Goal: Task Accomplishment & Management: Complete application form

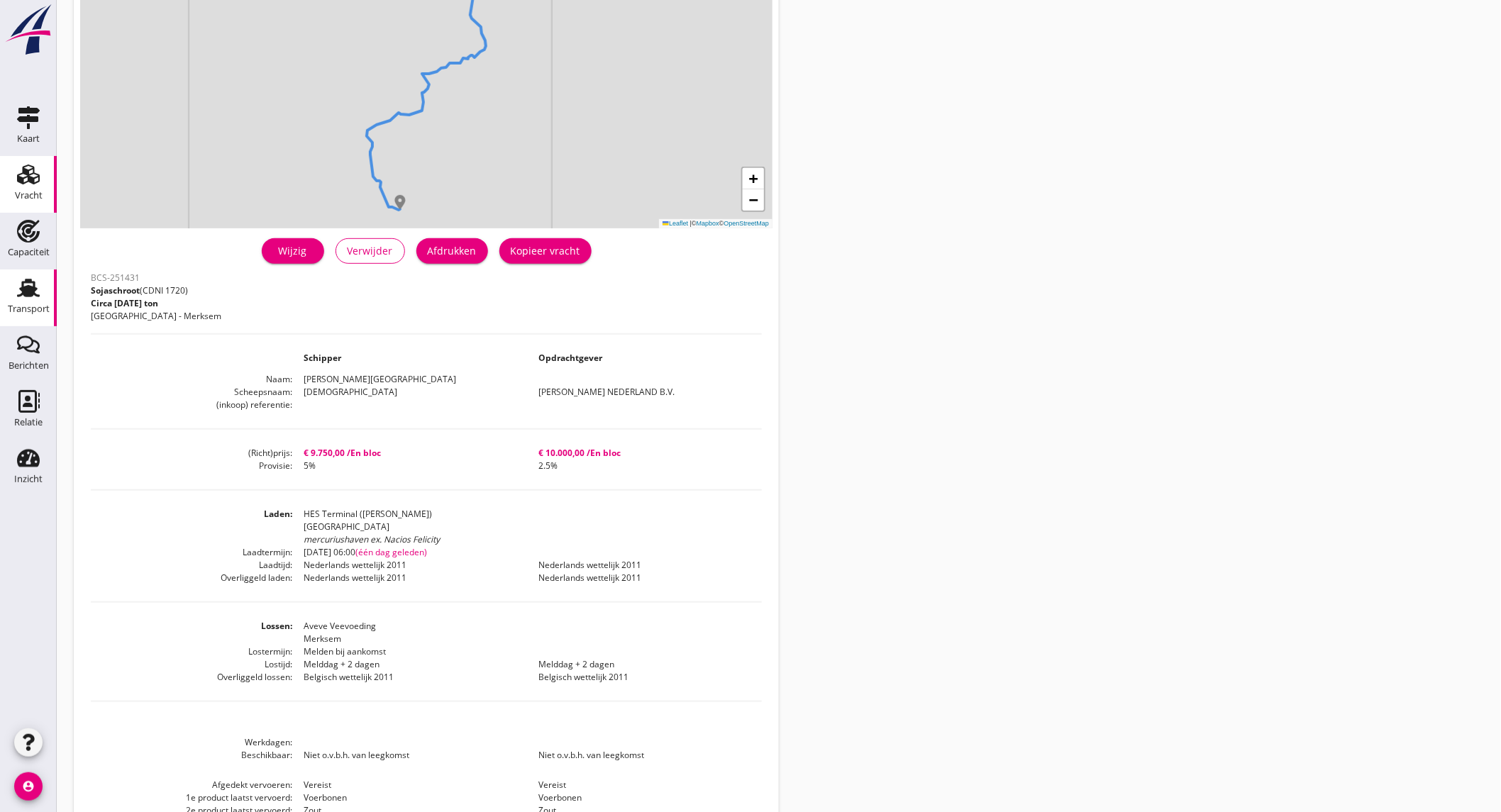
scroll to position [158, 0]
click at [13, 285] on div "Transport" at bounding box center [28, 288] width 34 height 22
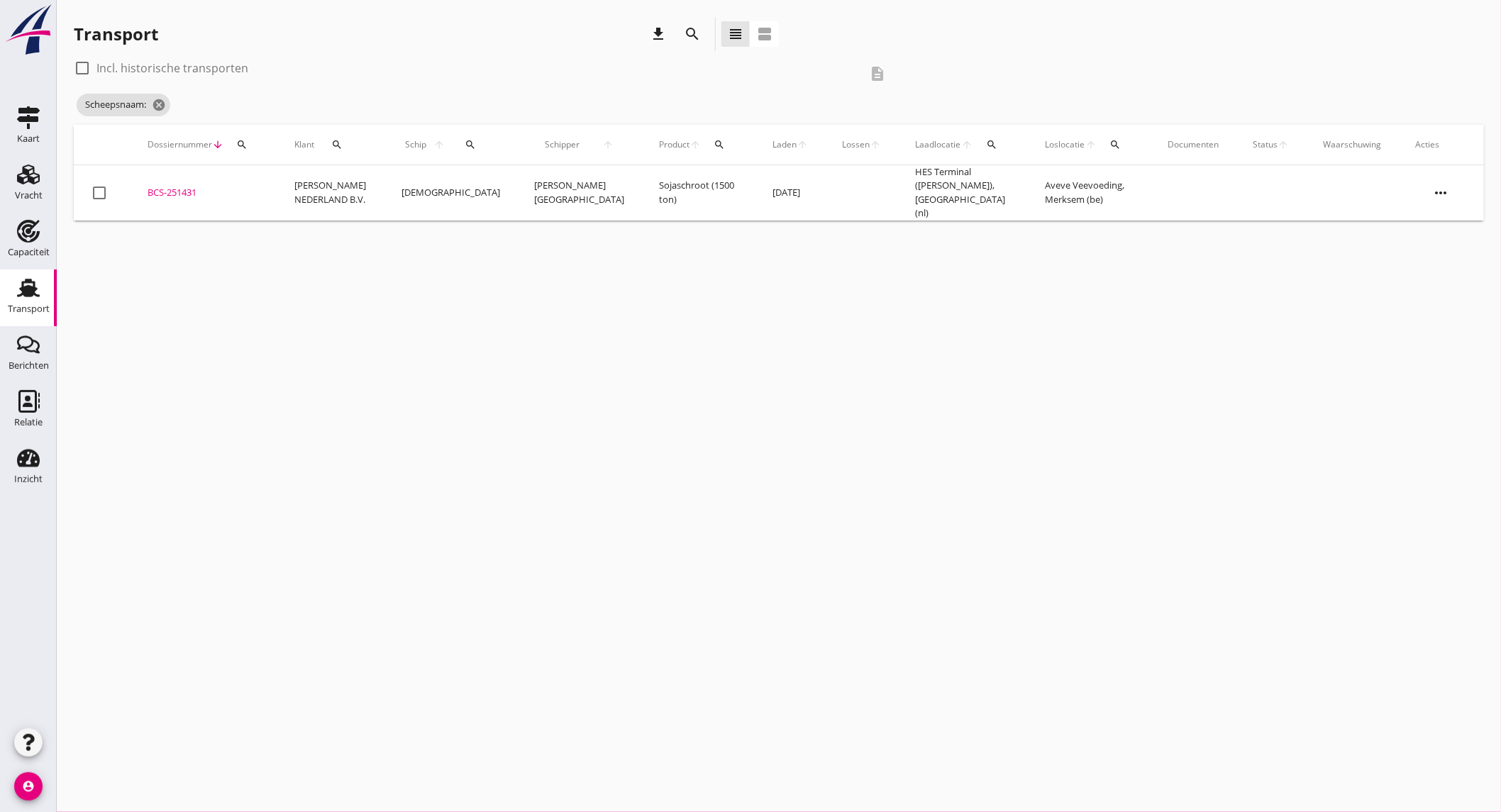
click at [684, 26] on icon "search" at bounding box center [692, 34] width 17 height 17
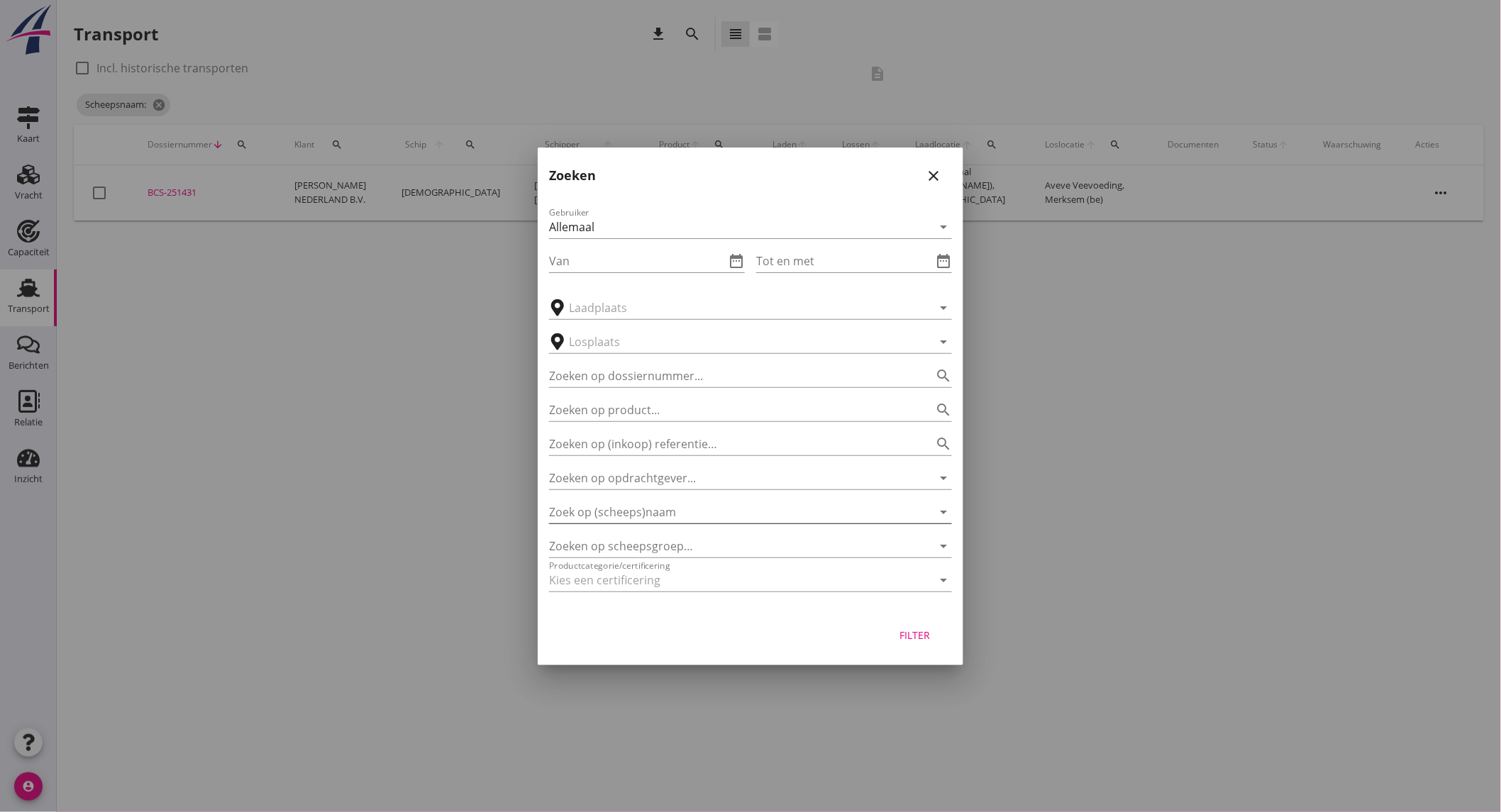
click at [691, 504] on input "Zoek op (scheeps)naam" at bounding box center [731, 512] width 363 height 22
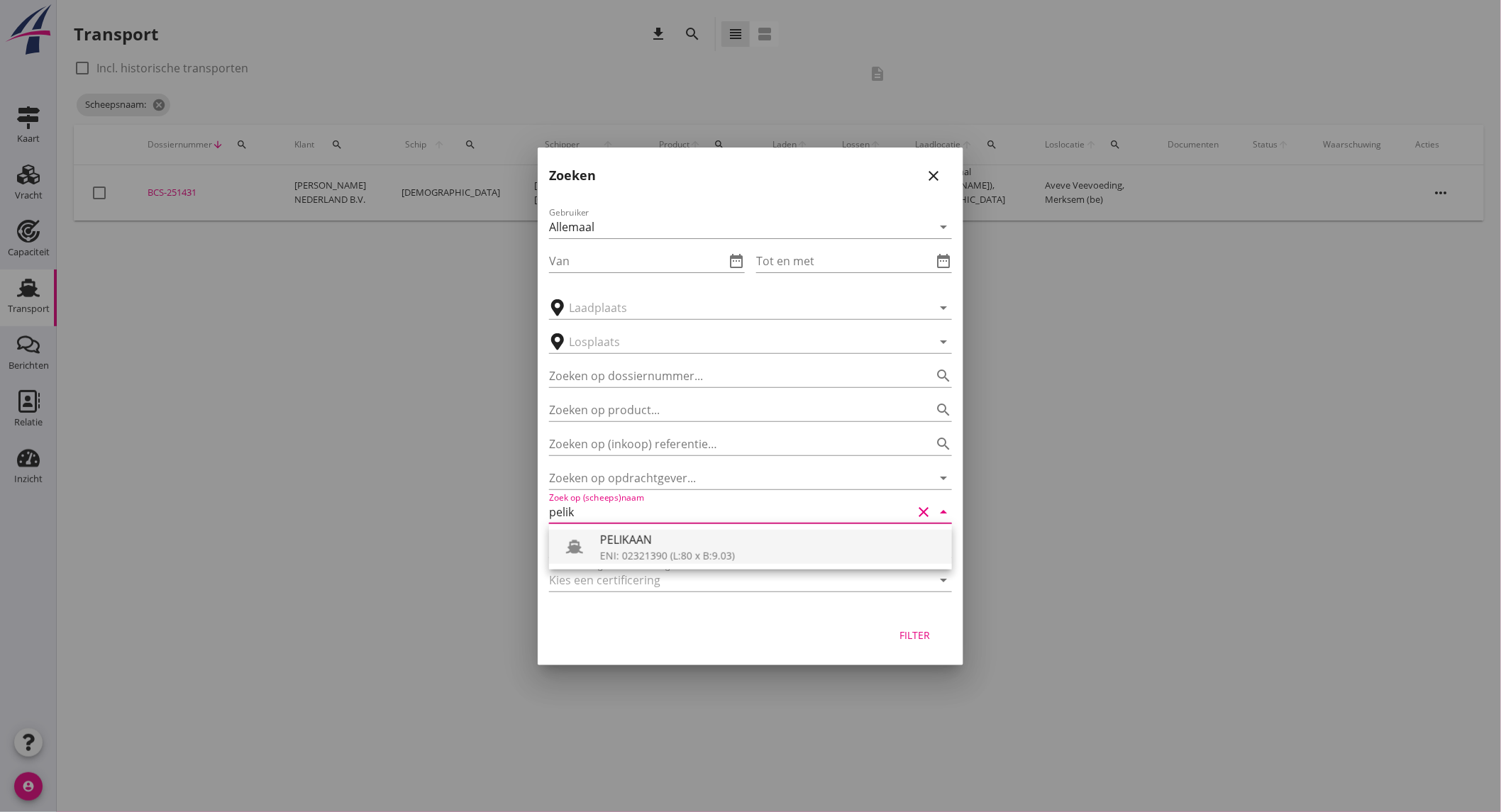
click at [671, 544] on div "PELIKAAN" at bounding box center [770, 540] width 340 height 17
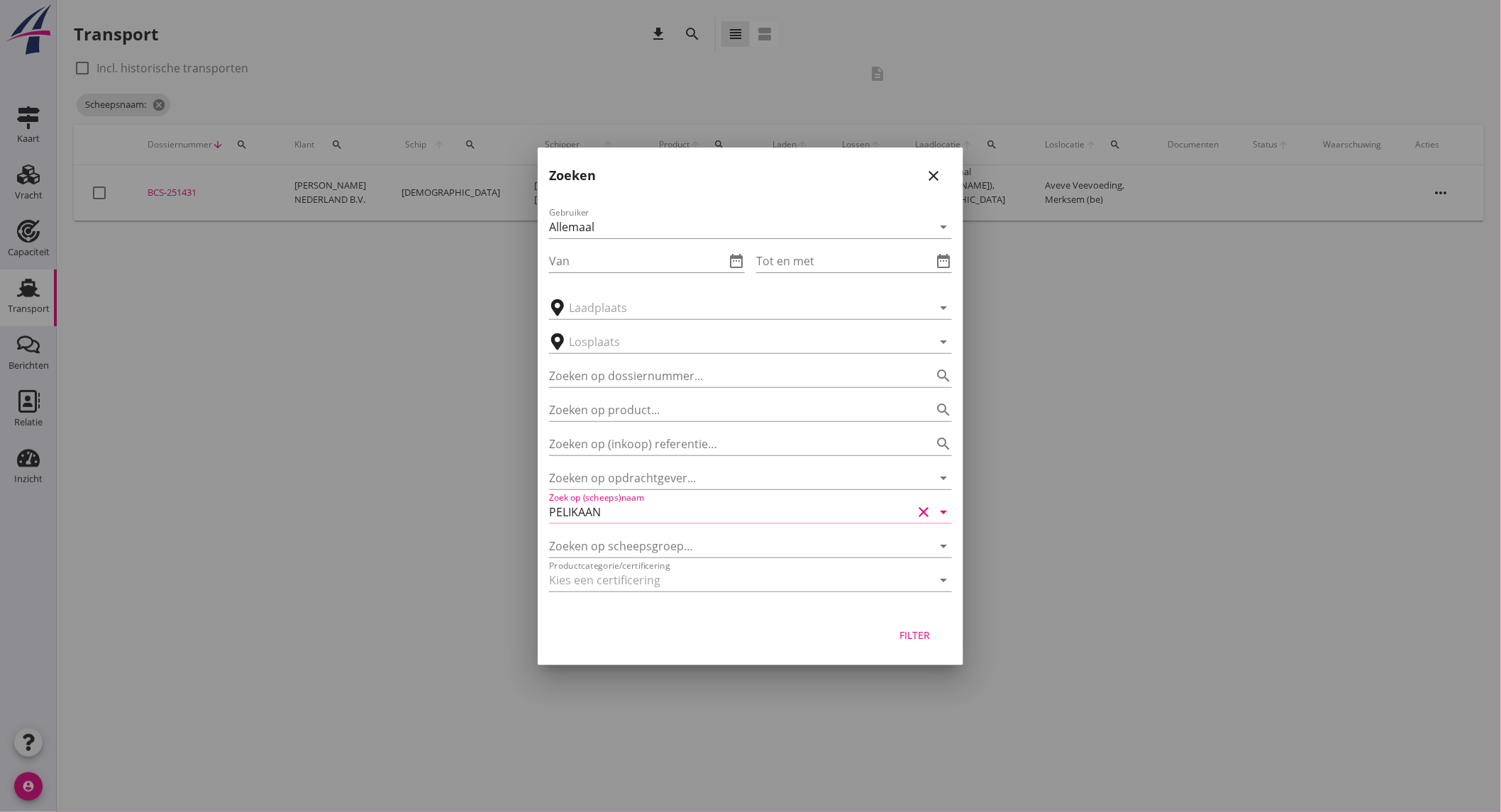
click at [905, 633] on div "Filter" at bounding box center [915, 636] width 40 height 15
type input "PELIKAAN"
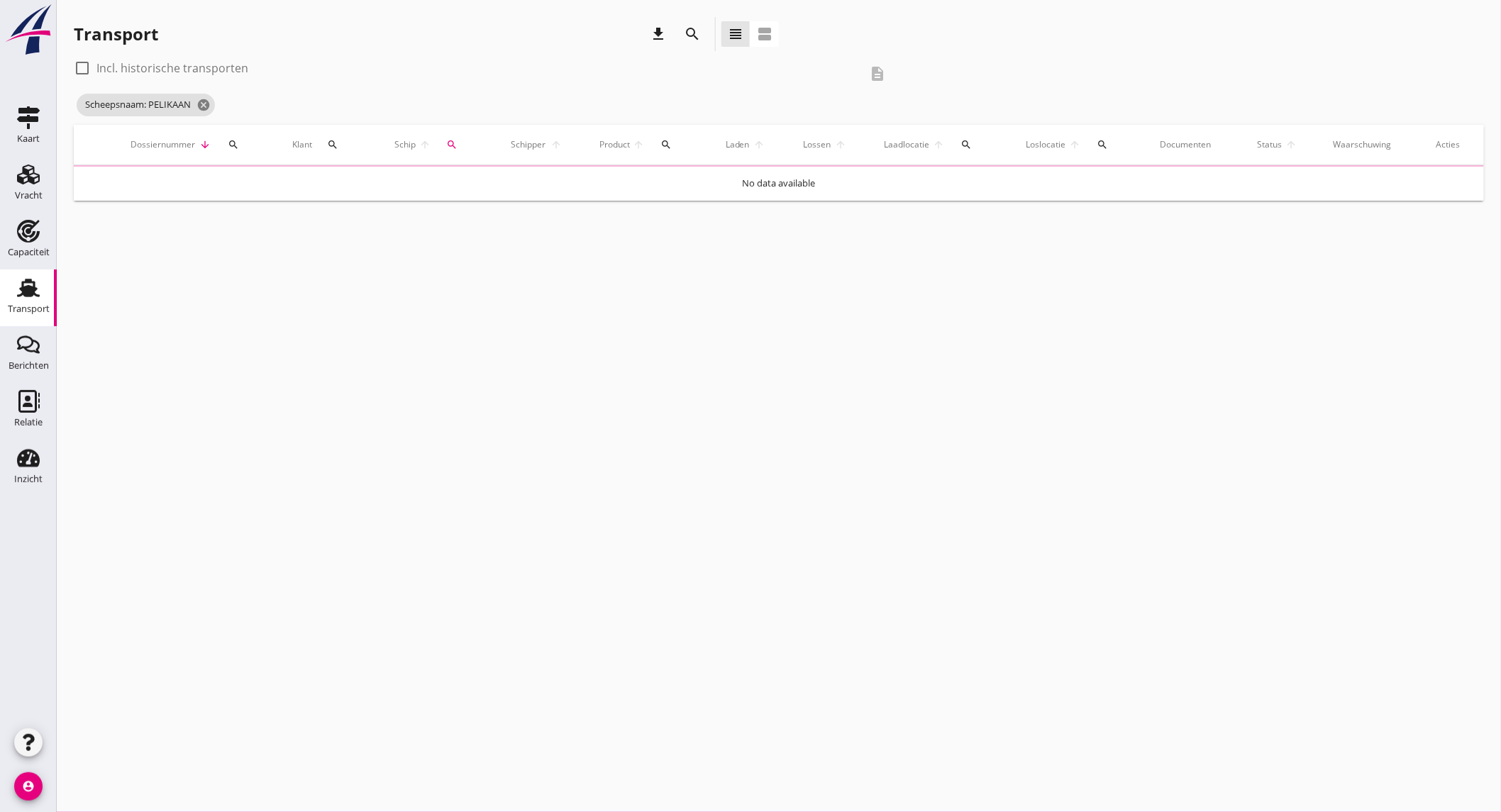
click at [193, 65] on label "Incl. historische transporten" at bounding box center [172, 68] width 152 height 14
checkbox input "true"
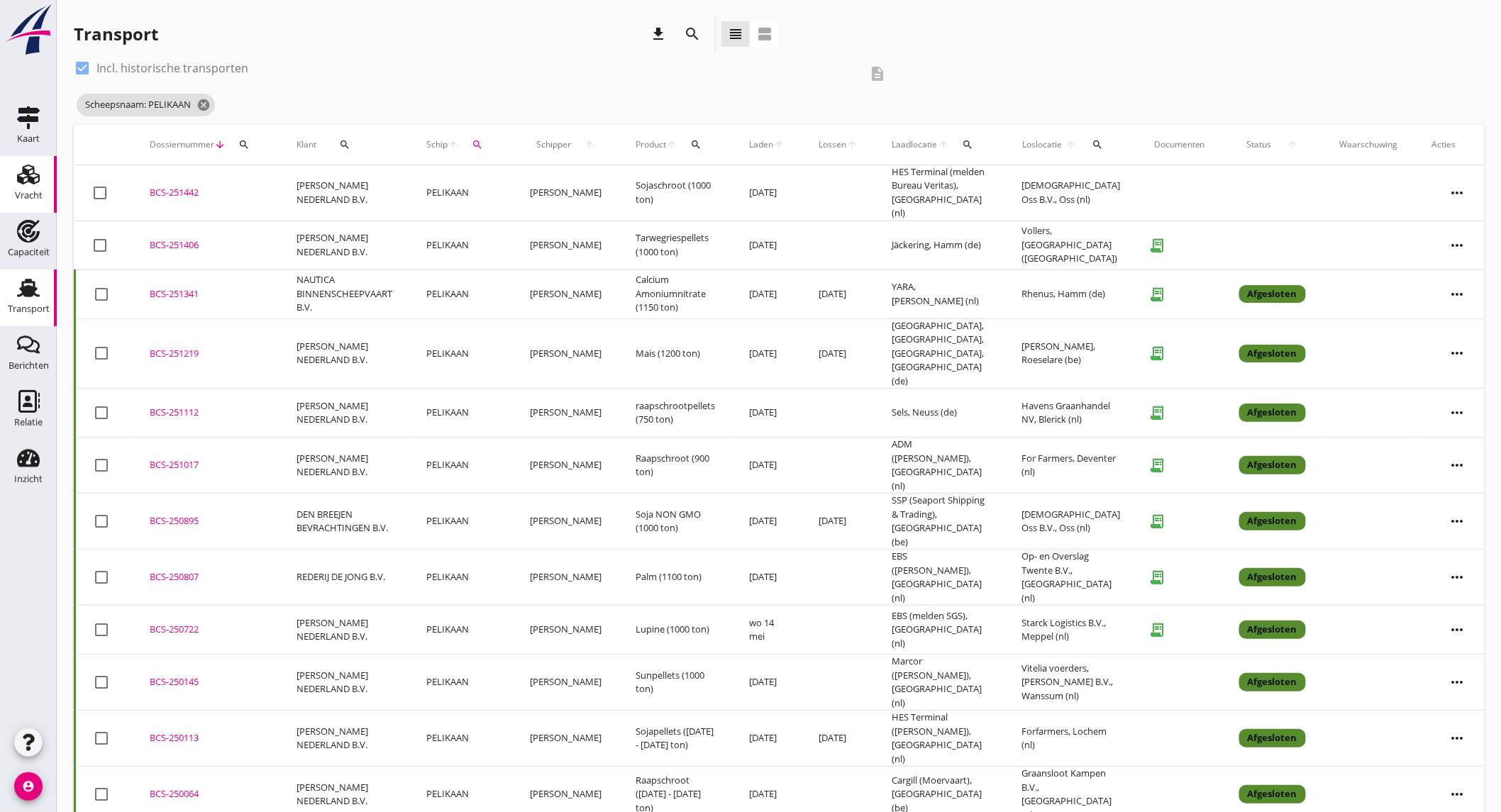
click at [22, 189] on div "Vracht" at bounding box center [28, 196] width 28 height 20
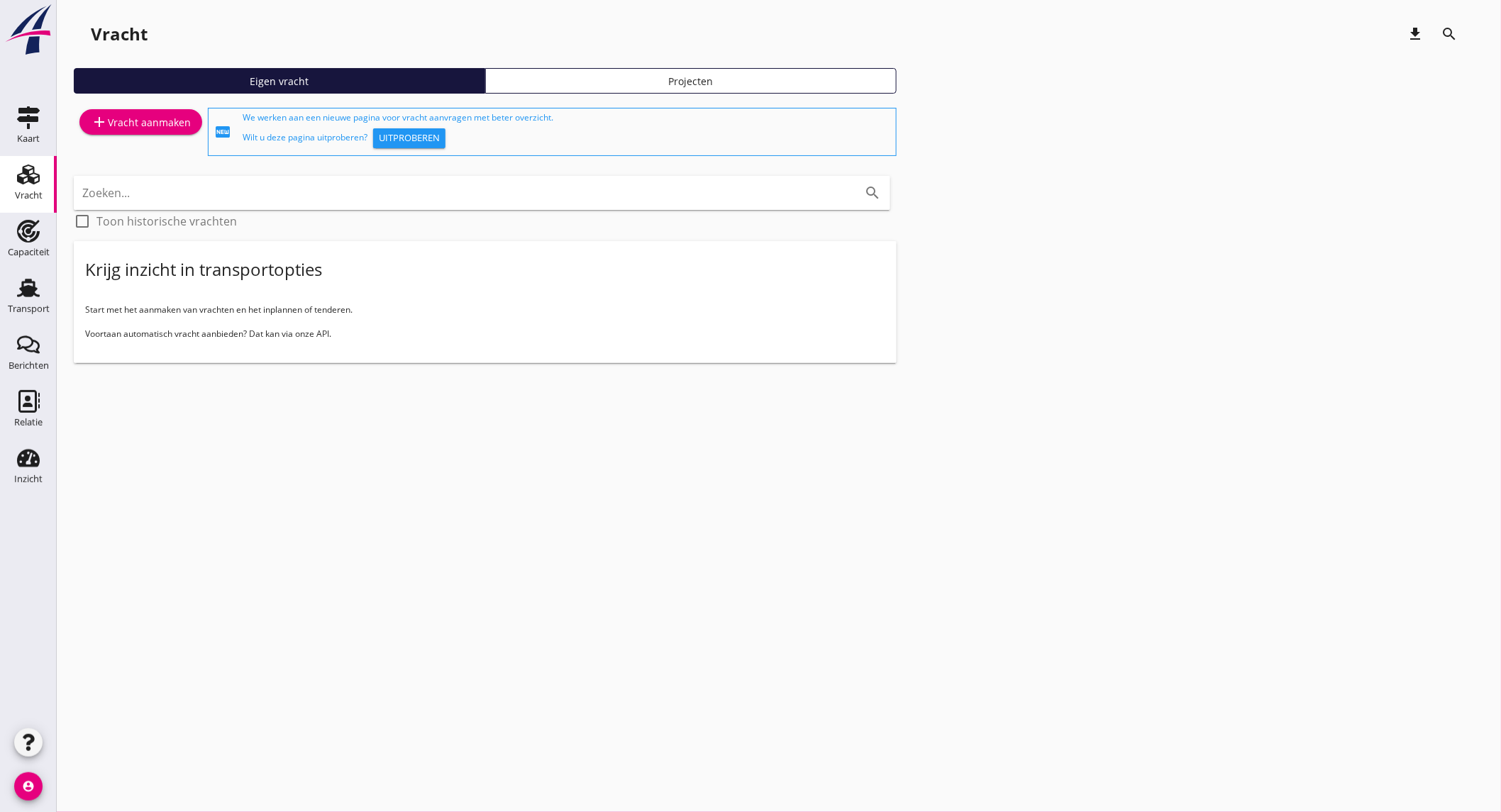
click at [165, 126] on div "add Vracht aanmaken" at bounding box center [141, 122] width 100 height 17
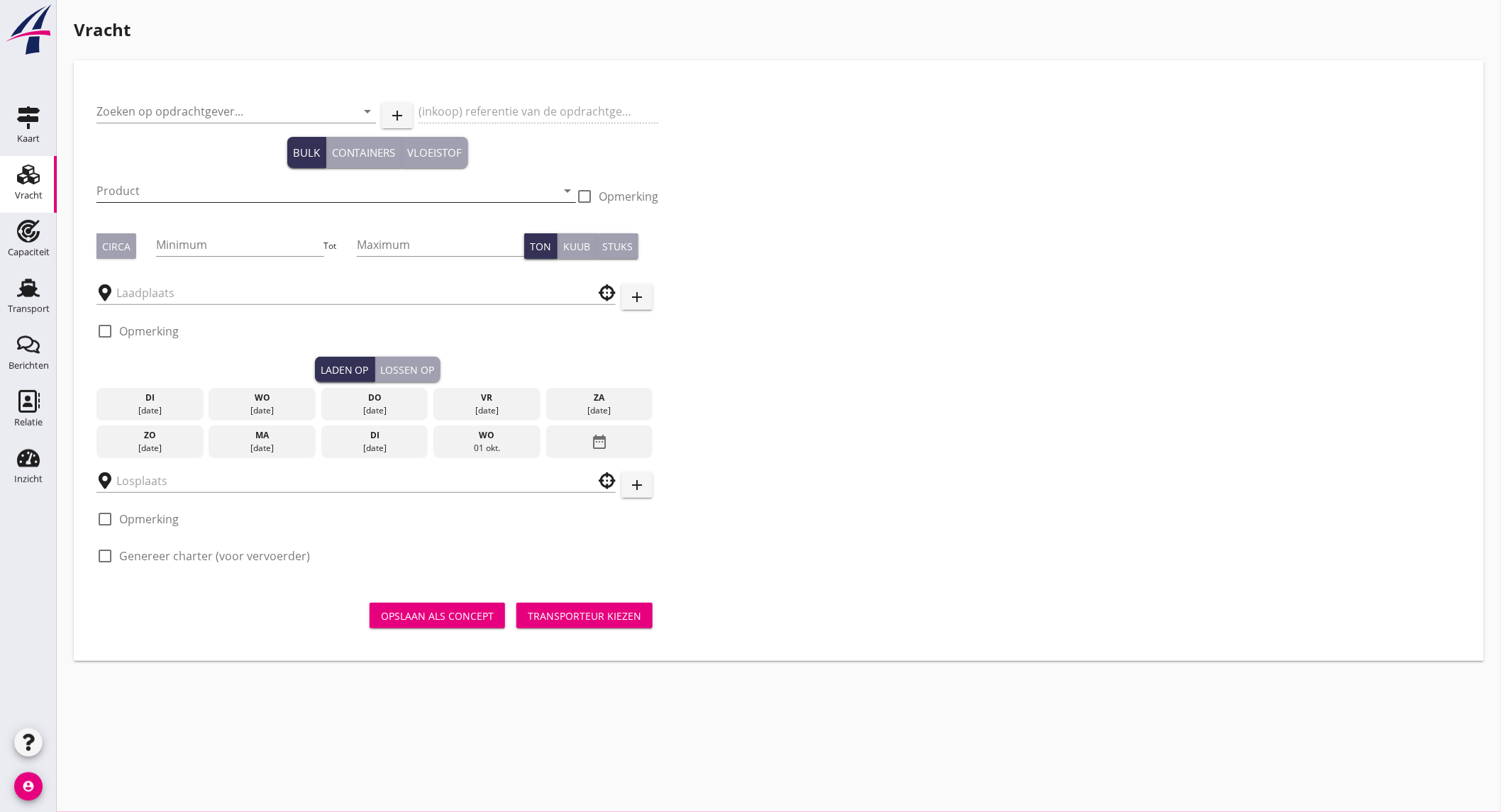
click at [194, 197] on input "Product" at bounding box center [326, 191] width 460 height 22
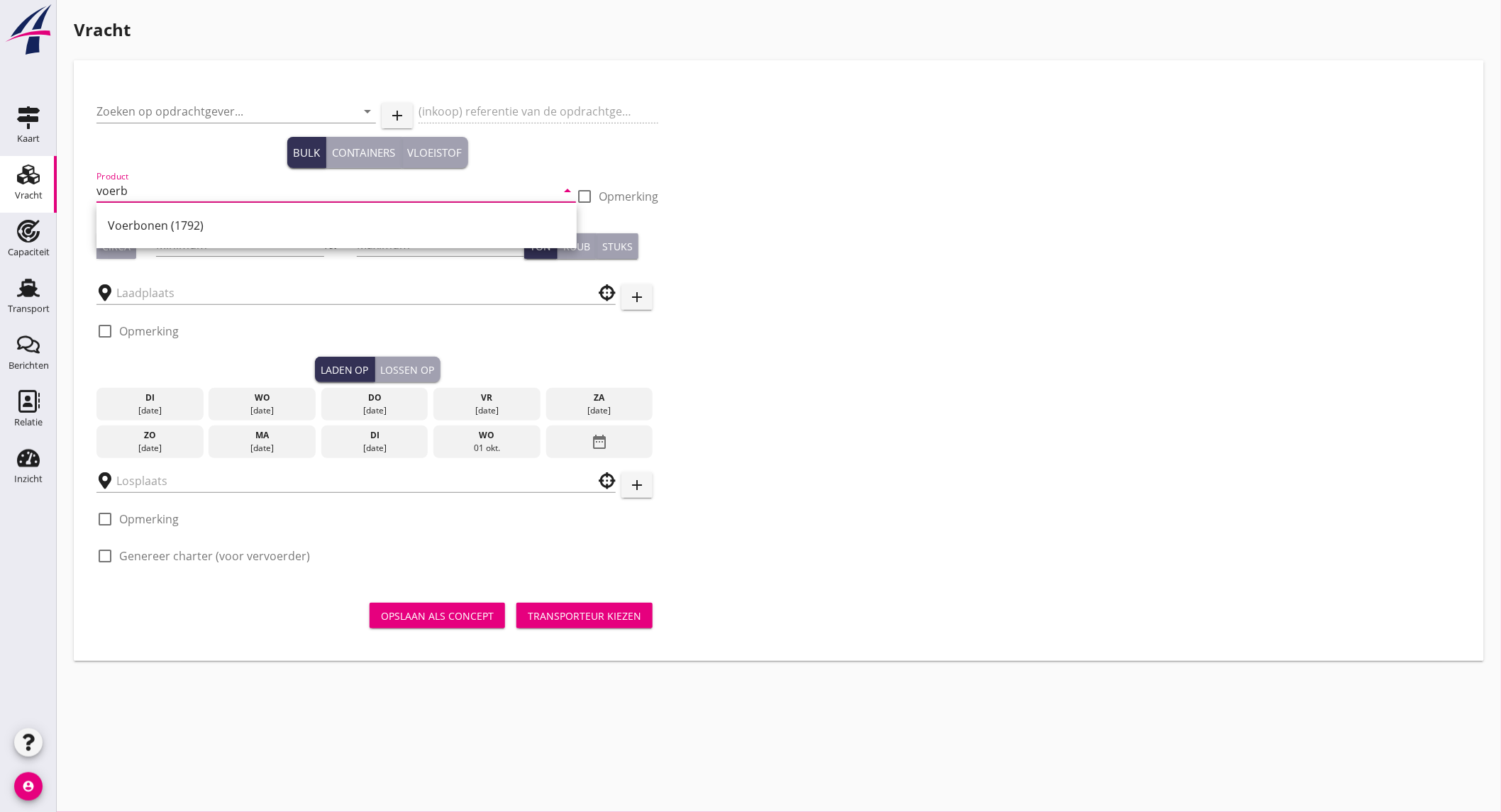
type input "voerb"
click at [37, 246] on div "Capaciteit" at bounding box center [28, 252] width 42 height 20
